Goal: Transaction & Acquisition: Purchase product/service

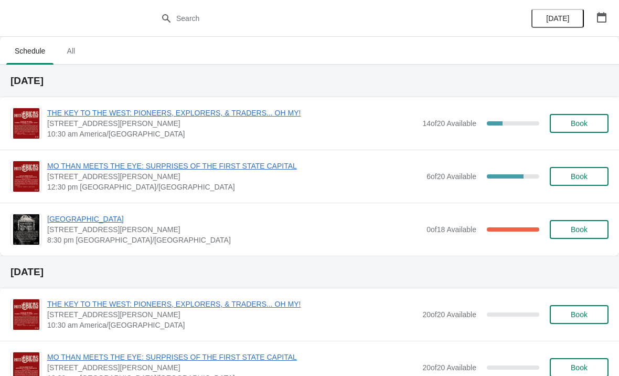
click at [226, 110] on span "THE KEY TO THE WEST: PIONEERS, EXPLORERS, & TRADERS... OH MY!" at bounding box center [232, 113] width 370 height 10
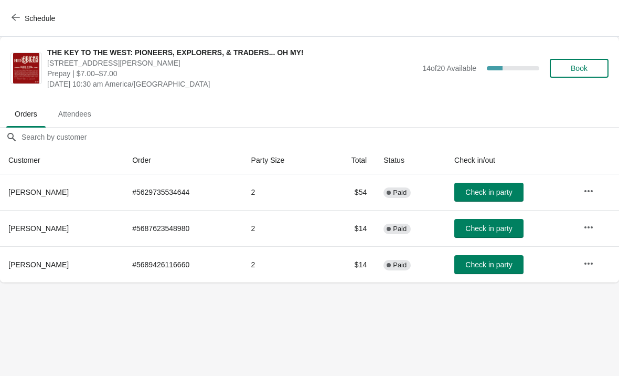
click at [494, 267] on span "Check in party" at bounding box center [488, 264] width 47 height 8
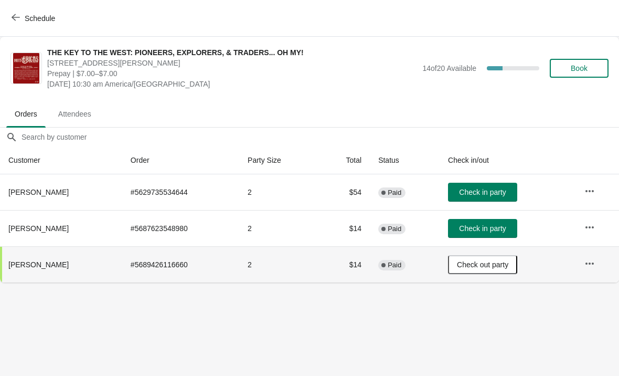
click at [482, 192] on span "Check in party" at bounding box center [482, 192] width 47 height 8
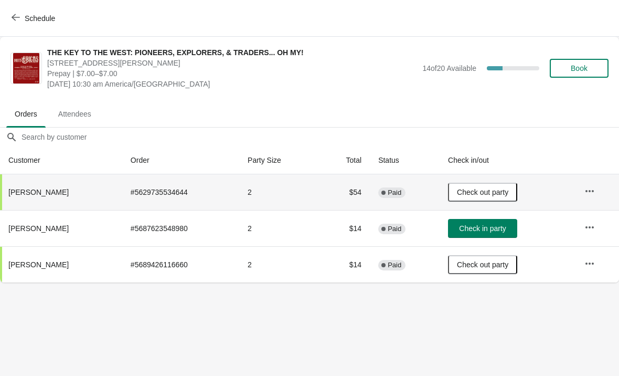
click at [582, 66] on span "Book" at bounding box center [579, 68] width 17 height 8
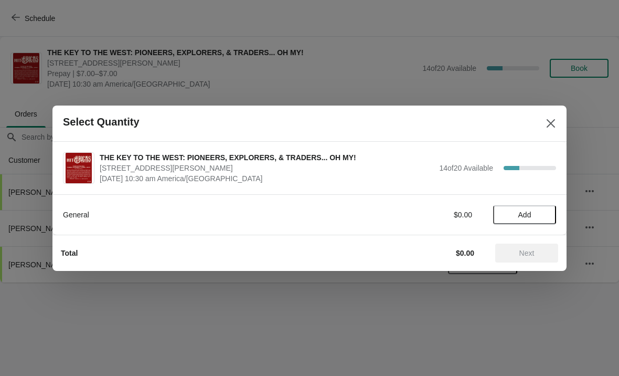
click at [532, 211] on span "Add" at bounding box center [525, 214] width 44 height 8
click at [538, 213] on icon at bounding box center [542, 214] width 11 height 11
click at [530, 256] on span "Next" at bounding box center [526, 253] width 15 height 8
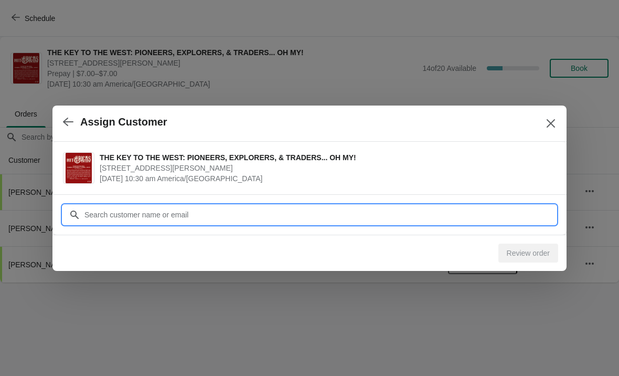
click at [159, 208] on input "Customer" at bounding box center [320, 214] width 472 height 19
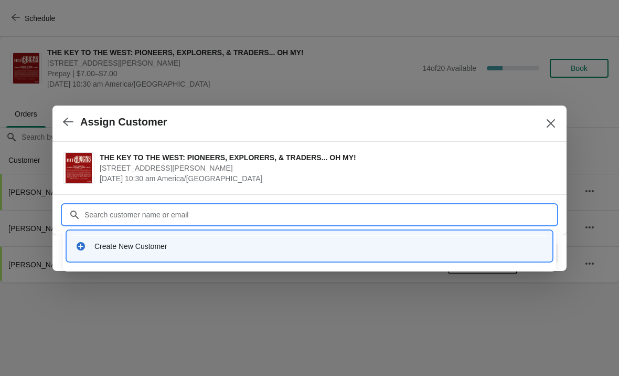
click at [133, 250] on div "Create New Customer" at bounding box center [318, 246] width 449 height 10
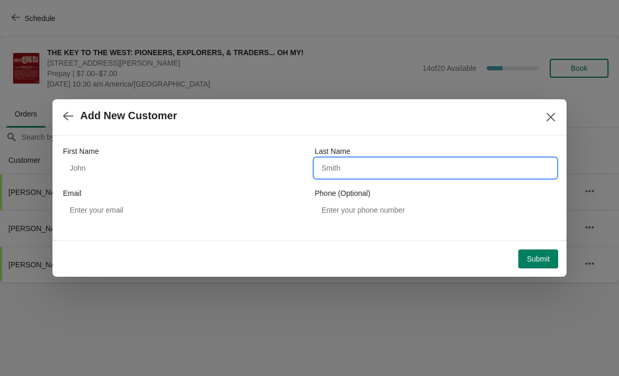
click at [364, 168] on input "Last Name" at bounding box center [435, 167] width 241 height 19
type input "[PERSON_NAME]"
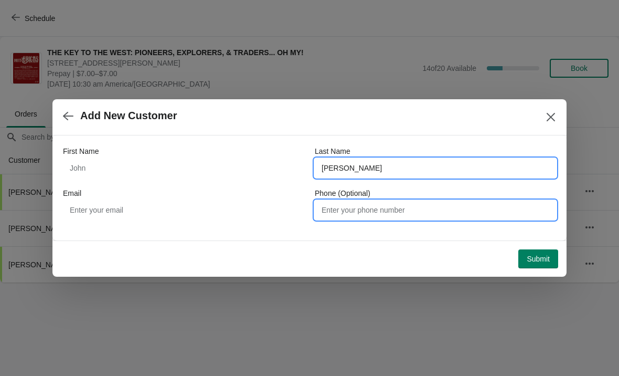
click at [339, 215] on input "Phone (Optional)" at bounding box center [435, 209] width 241 height 19
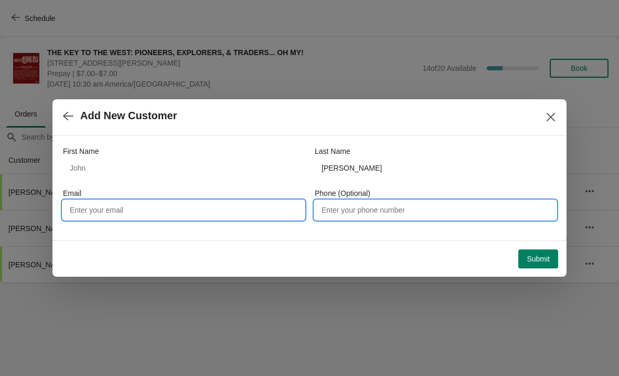
click at [94, 210] on input "Email" at bounding box center [183, 209] width 241 height 19
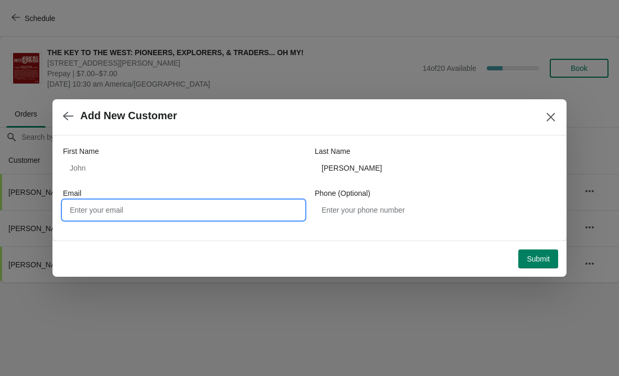
click at [532, 259] on span "Submit" at bounding box center [538, 258] width 23 height 8
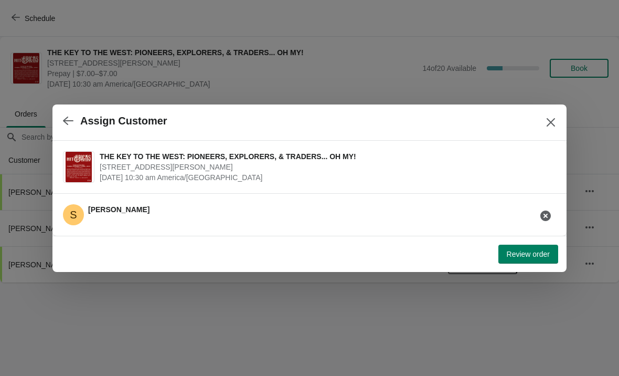
click at [523, 255] on span "Review order" at bounding box center [528, 254] width 43 height 8
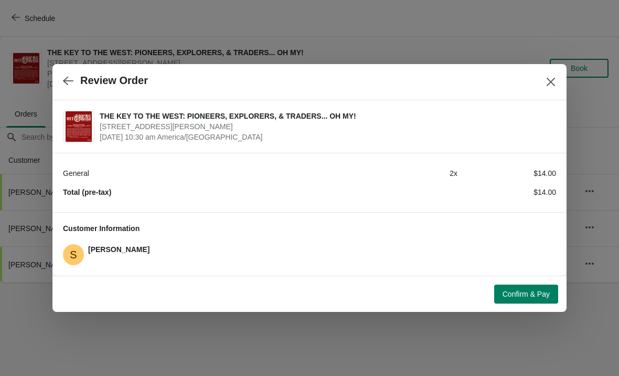
click at [531, 297] on span "Confirm & Pay" at bounding box center [526, 294] width 47 height 8
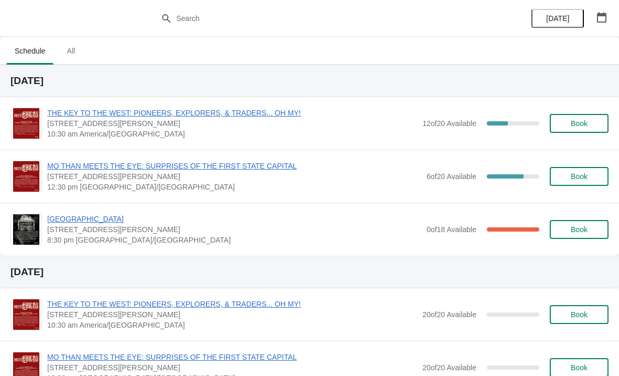
click at [169, 116] on span "THE KEY TO THE WEST: PIONEERS, EXPLORERS, & TRADERS... OH MY!" at bounding box center [232, 113] width 370 height 10
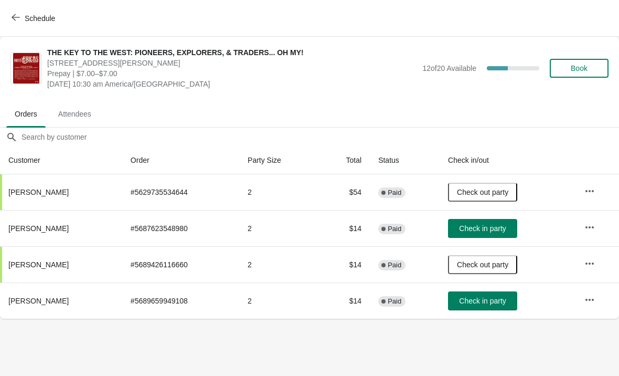
click at [482, 230] on span "Check in party" at bounding box center [482, 228] width 47 height 8
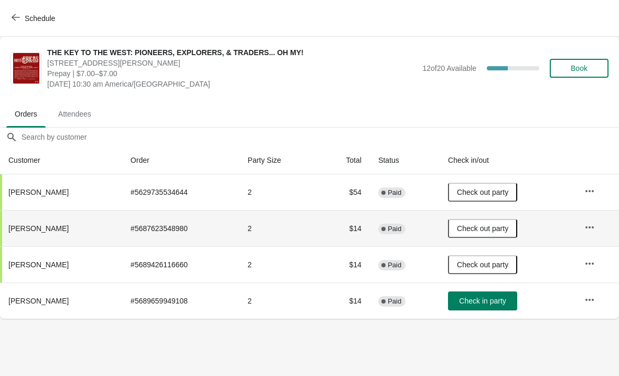
click at [487, 310] on button "Check in party" at bounding box center [482, 300] width 69 height 19
